Goal: Transaction & Acquisition: Purchase product/service

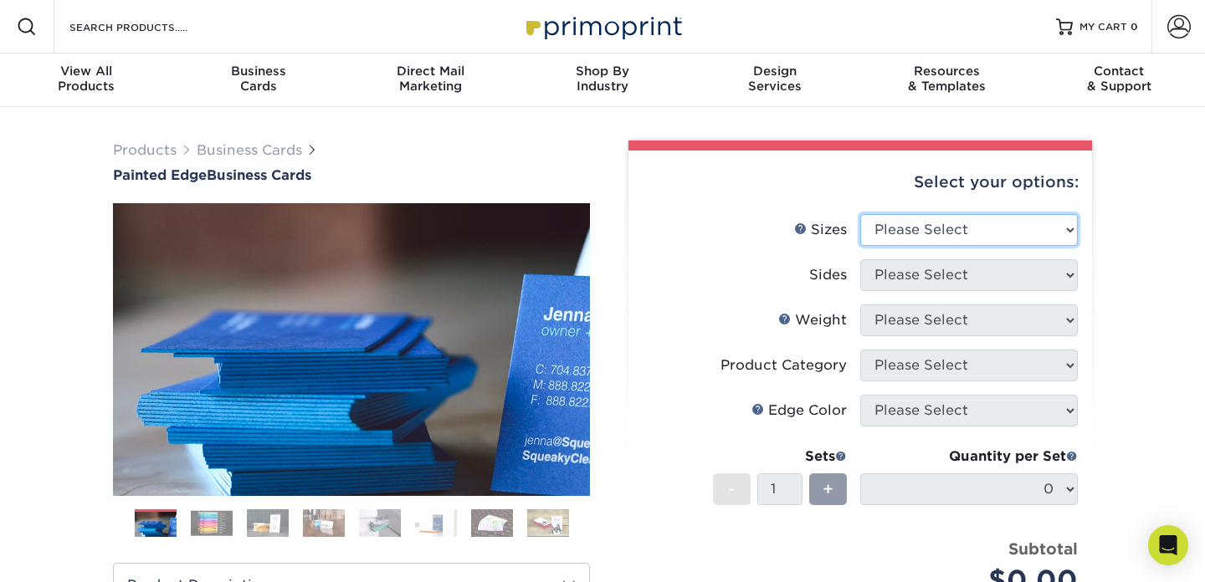
click at [963, 228] on select "Please Select 2" x 3.5" - Standard 2.125" x 3.375" - European 2.5" x 2.5" - Squ…" at bounding box center [969, 230] width 218 height 32
select select "2.00x3.50"
click at [860, 214] on select "Please Select 2" x 3.5" - Standard 2.125" x 3.375" - European 2.5" x 2.5" - Squ…" at bounding box center [969, 230] width 218 height 32
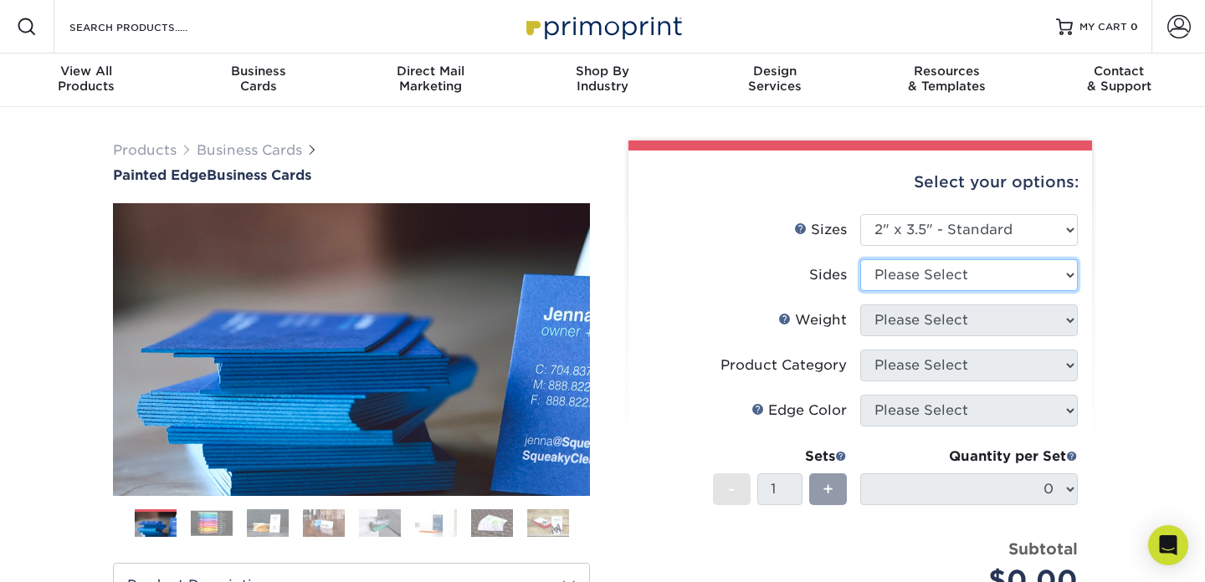
click at [970, 261] on select "Please Select Print Both Sides Print Front Only" at bounding box center [969, 275] width 218 height 32
select select "13abbda7-1d64-4f25-8bb2-c179b224825d"
click at [860, 259] on select "Please Select Print Both Sides Print Front Only" at bounding box center [969, 275] width 218 height 32
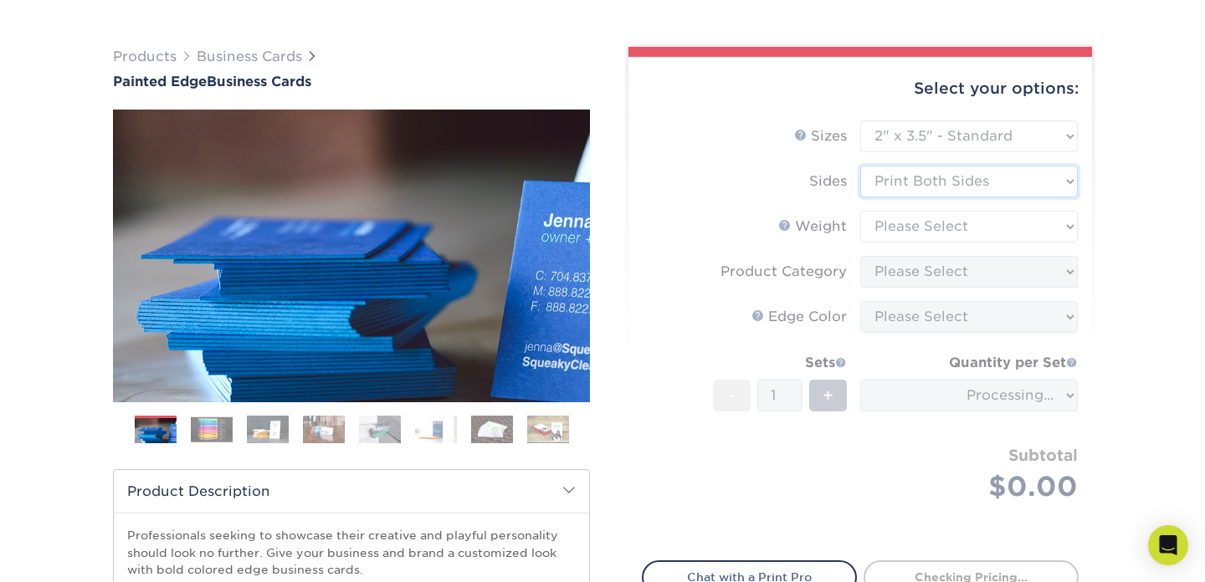
scroll to position [95, 0]
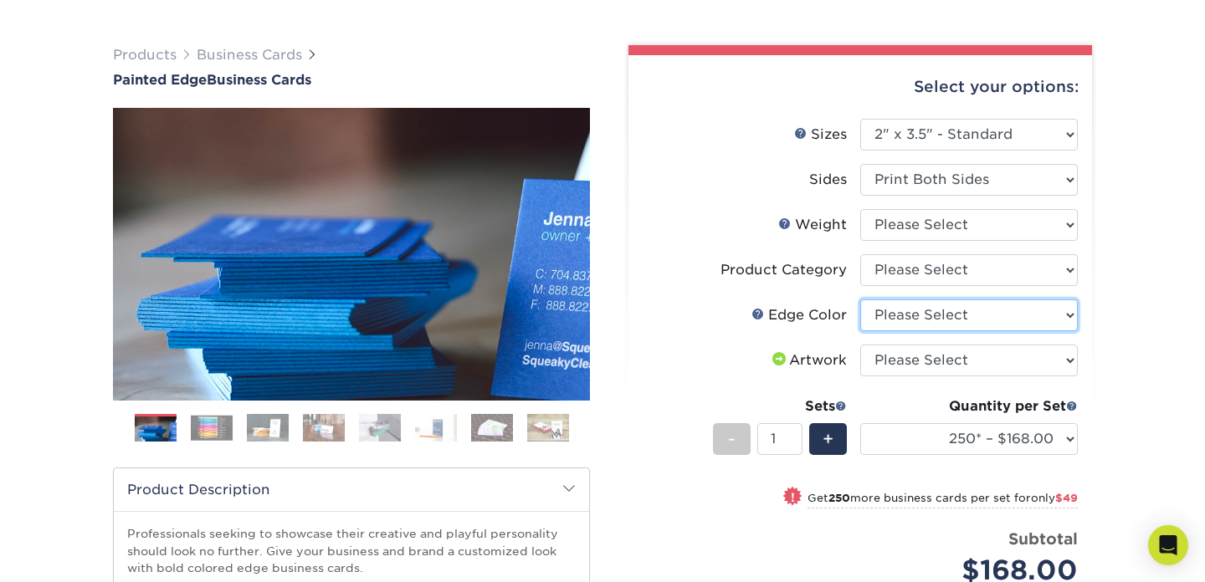
click at [956, 315] on select "Please Select Charcoal Black Brown Blue Pearlescent Blue Pearlescent Gold Pearl…" at bounding box center [969, 315] width 218 height 32
select select "e42633f1-b123-4179-bb8a-cf3a693d9207"
click at [860, 299] on select "Please Select Charcoal Black Brown Blue Pearlescent Blue Pearlescent Gold Pearl…" at bounding box center [969, 315] width 218 height 32
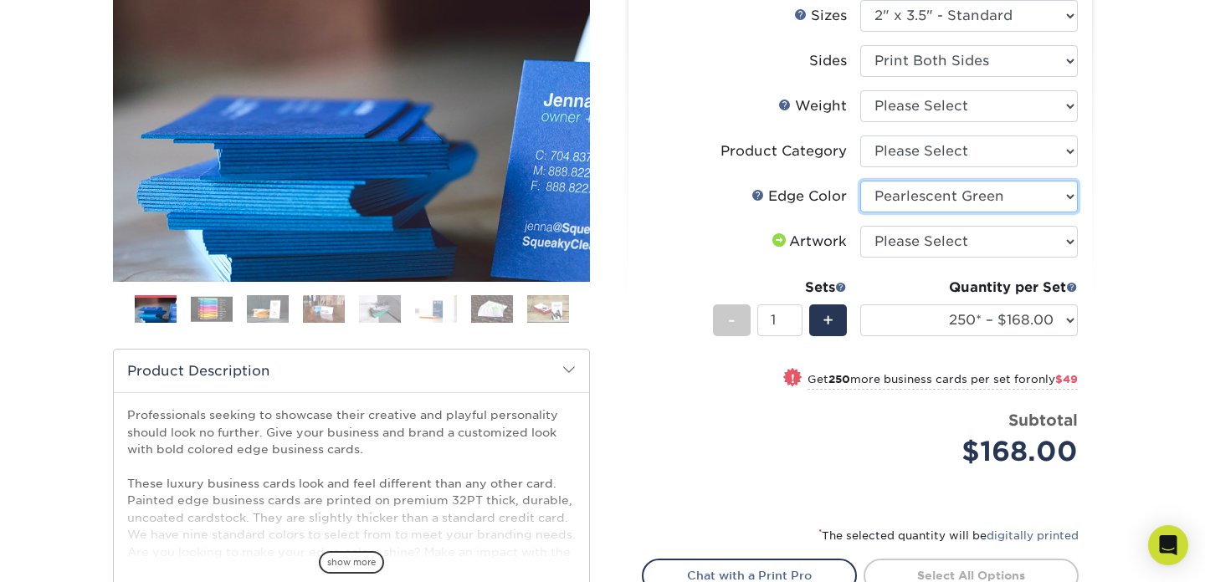
scroll to position [0, 0]
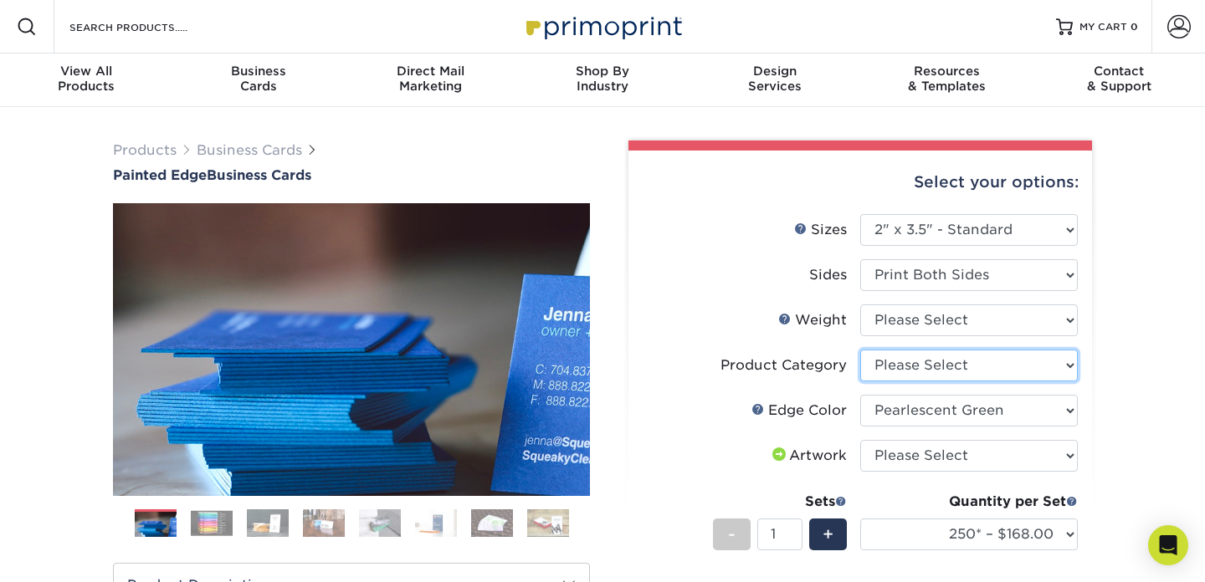
click at [906, 355] on select "Please Select Business Cards" at bounding box center [969, 366] width 218 height 32
select select "3b5148f1-0588-4f88-a218-97bcfdce65c1"
click at [860, 350] on select "Please Select Business Cards" at bounding box center [969, 366] width 218 height 32
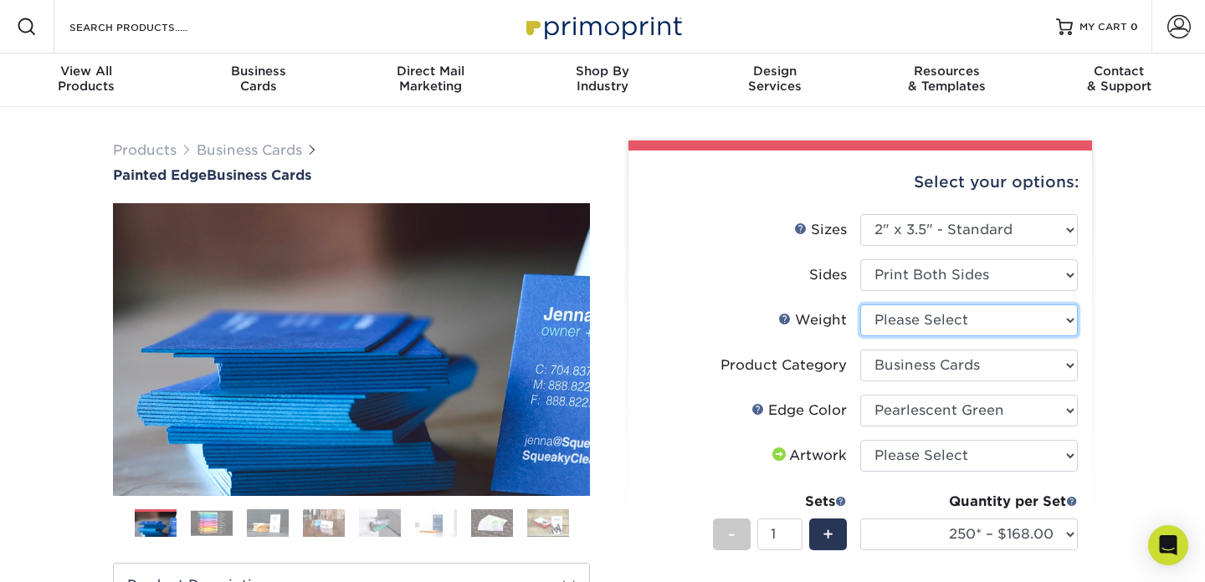
click at [919, 320] on select "Please Select 32PTUC" at bounding box center [969, 321] width 218 height 32
select select "32PTUC"
click at [860, 305] on select "Please Select 32PTUC" at bounding box center [969, 321] width 218 height 32
select select "-1"
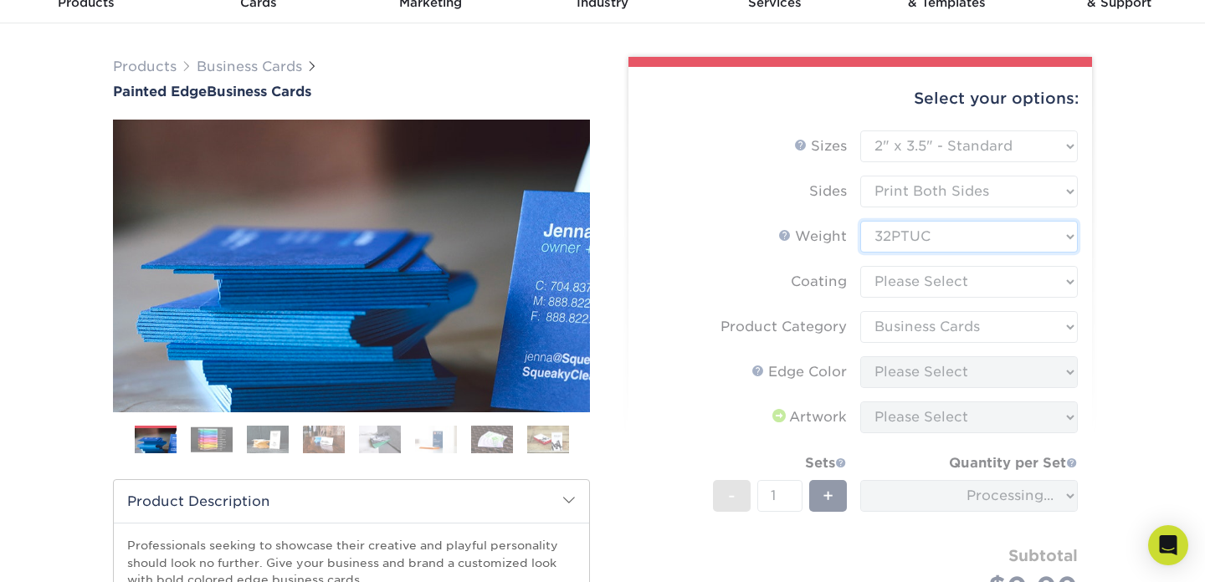
scroll to position [89, 0]
